Goal: Information Seeking & Learning: Learn about a topic

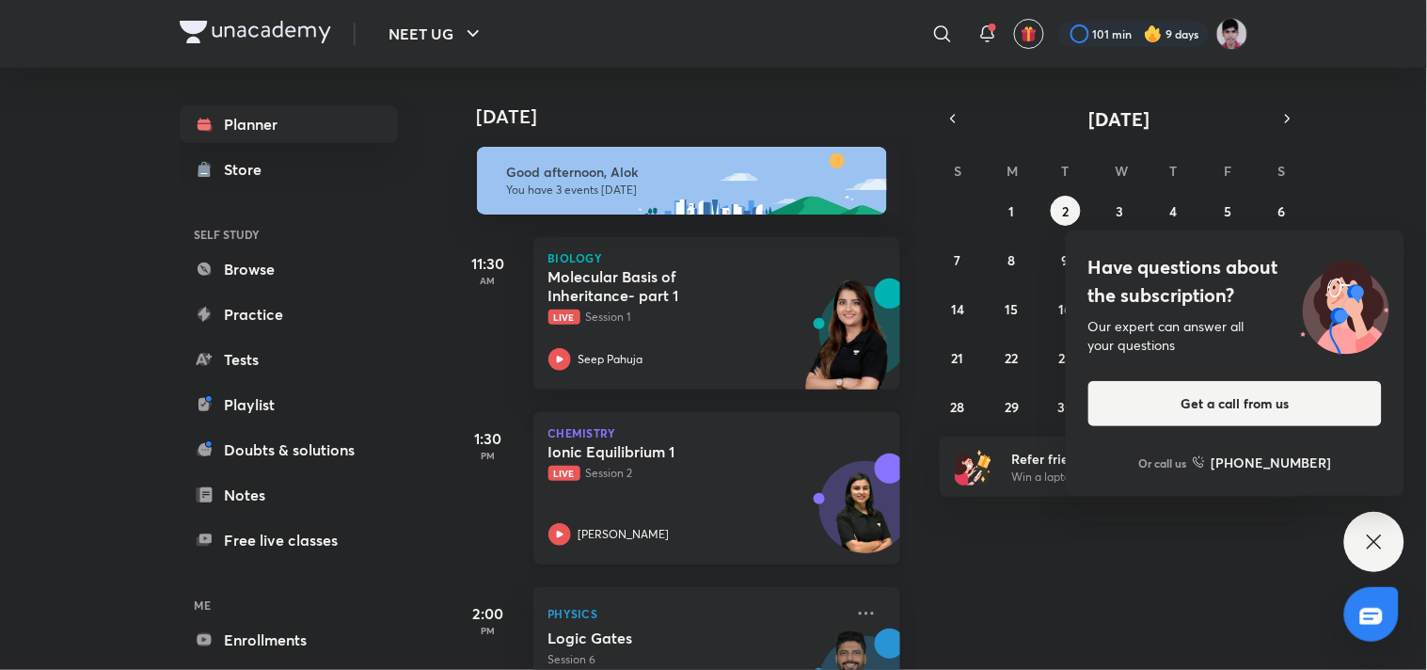
click at [673, 509] on div "Ionic Equilibrium 1 Live Session 2 Anushka Choudhary" at bounding box center [696, 493] width 295 height 103
click at [709, 622] on p "Physics" at bounding box center [696, 613] width 295 height 23
